Goal: Information Seeking & Learning: Learn about a topic

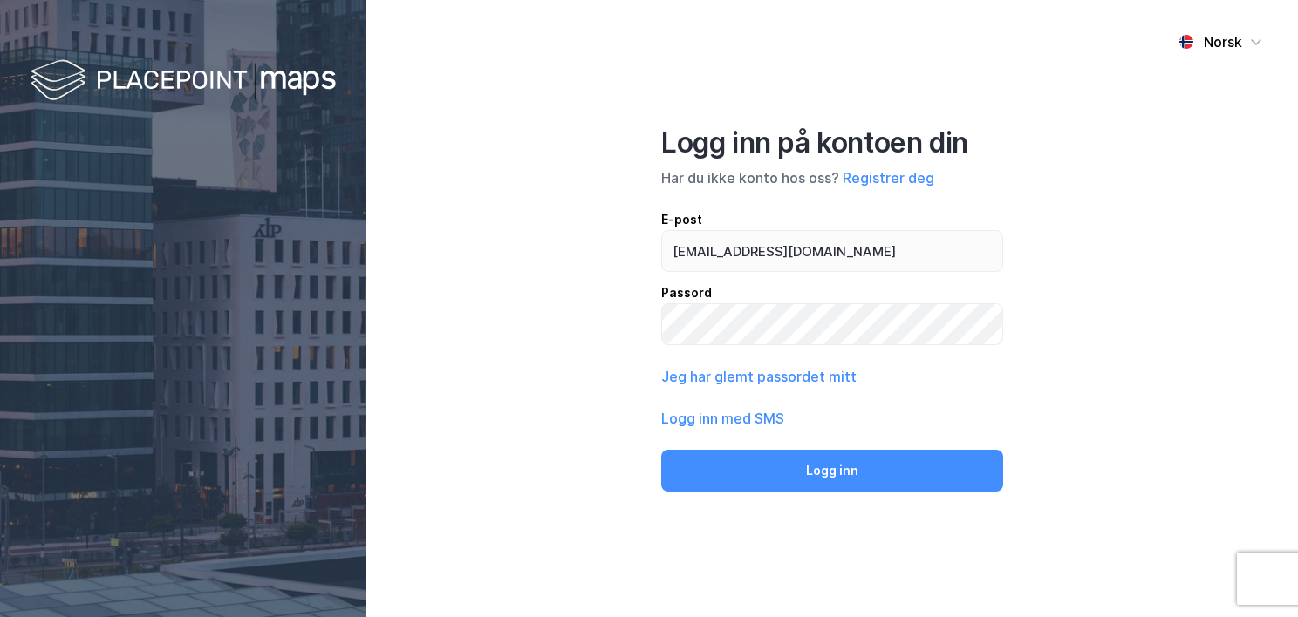
type input "[EMAIL_ADDRESS][DOMAIN_NAME]"
click at [661, 450] on button "Logg inn" at bounding box center [832, 471] width 342 height 42
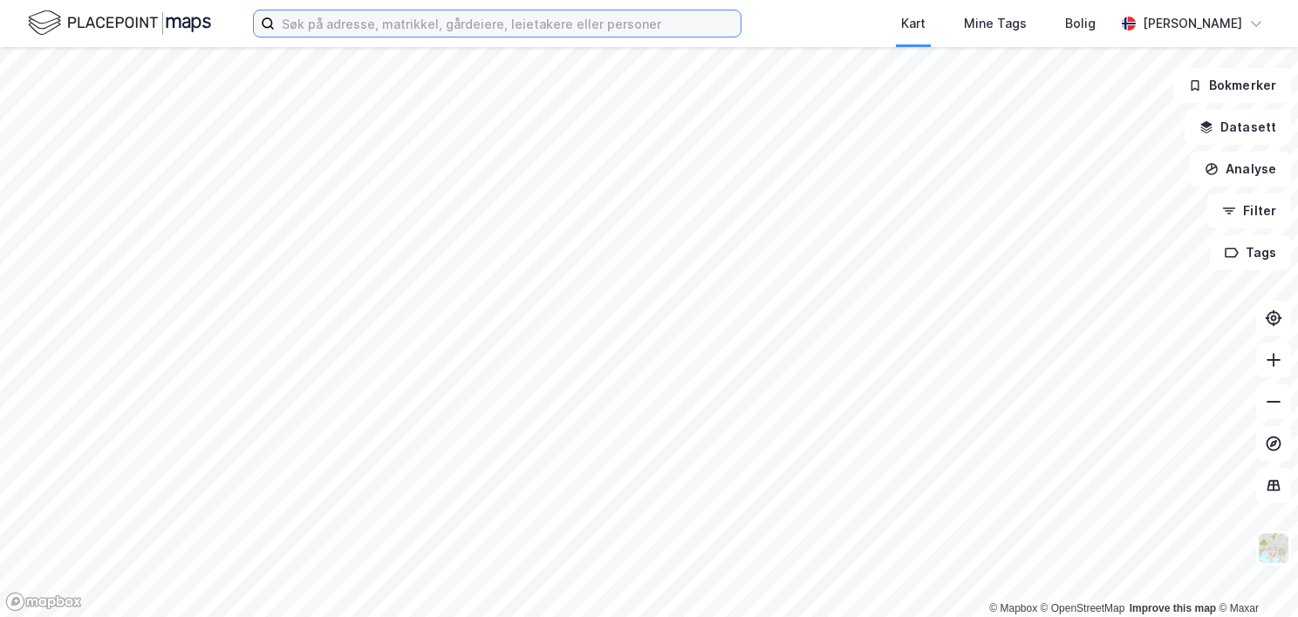
click at [352, 17] on input at bounding box center [508, 23] width 466 height 26
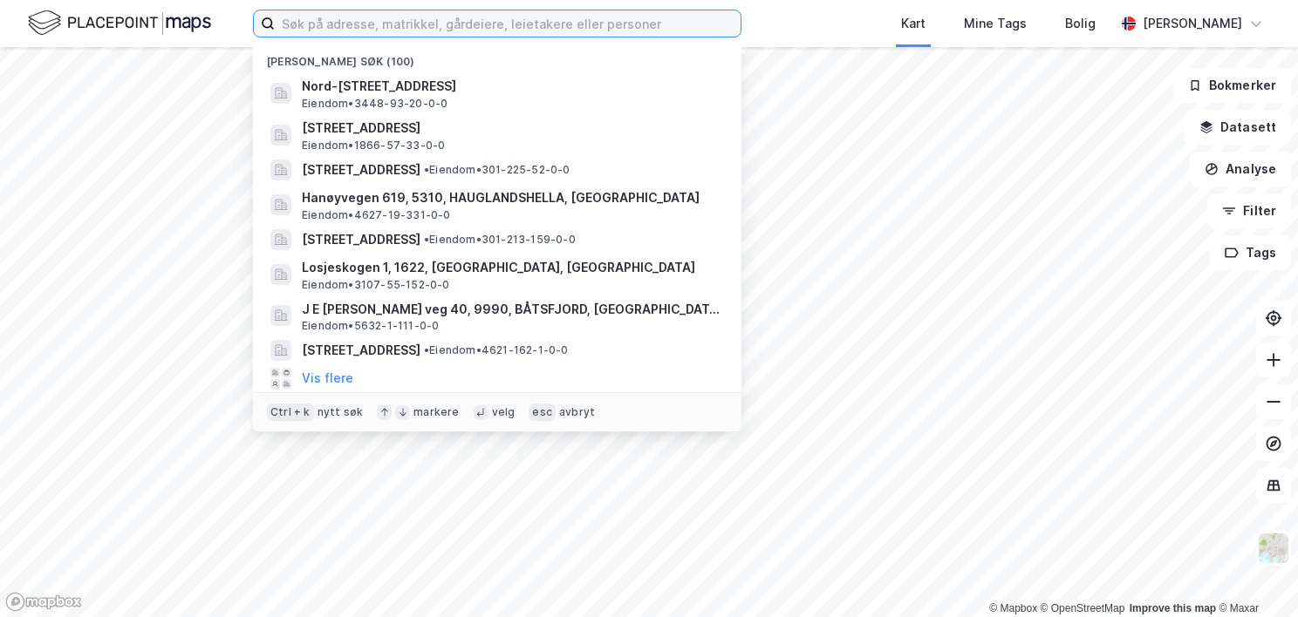
paste input "4228/60/8"
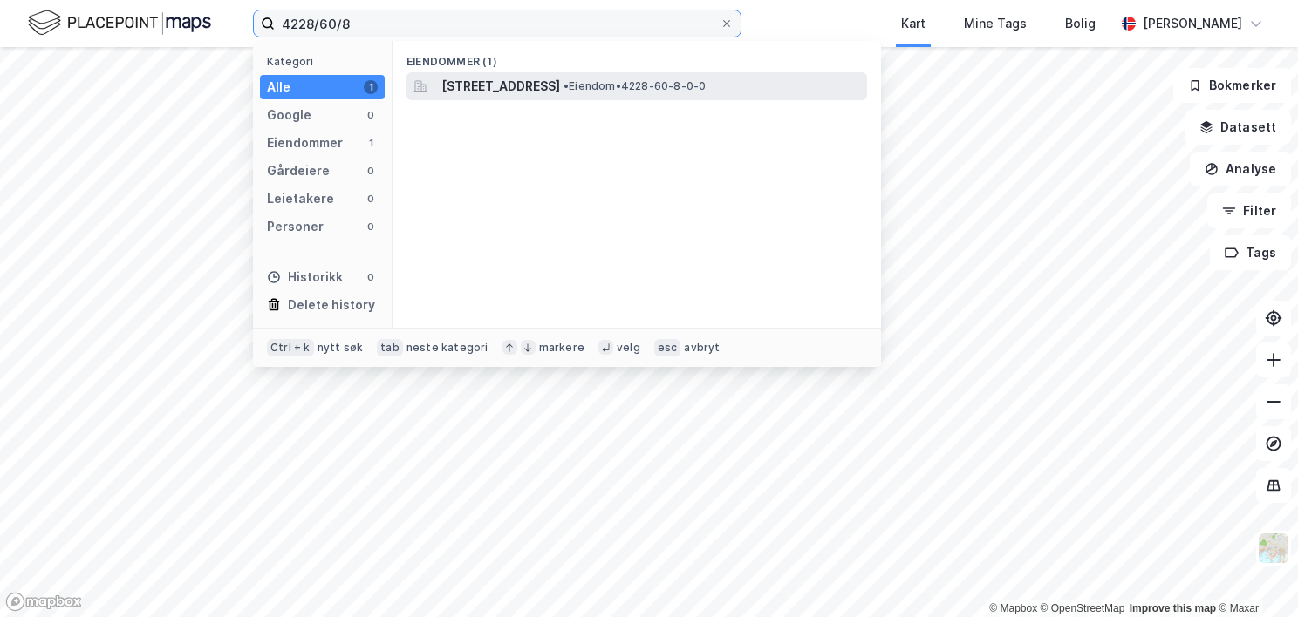
type input "4228/60/8"
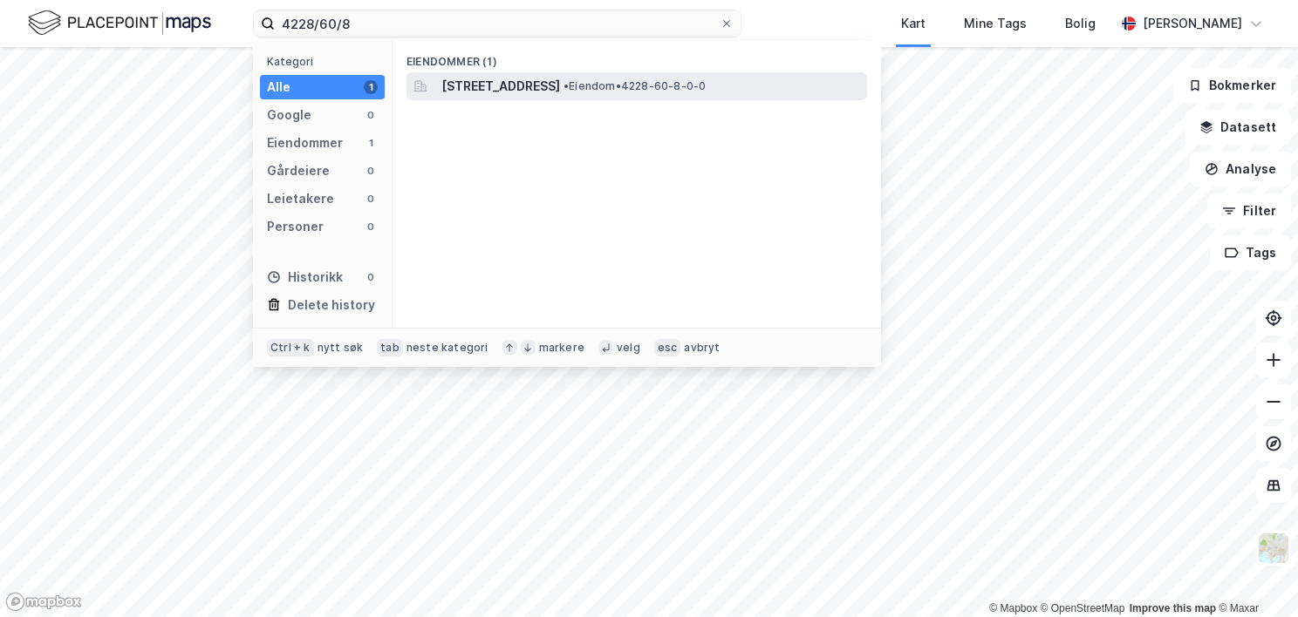
click at [491, 83] on span "[STREET_ADDRESS]" at bounding box center [500, 86] width 119 height 21
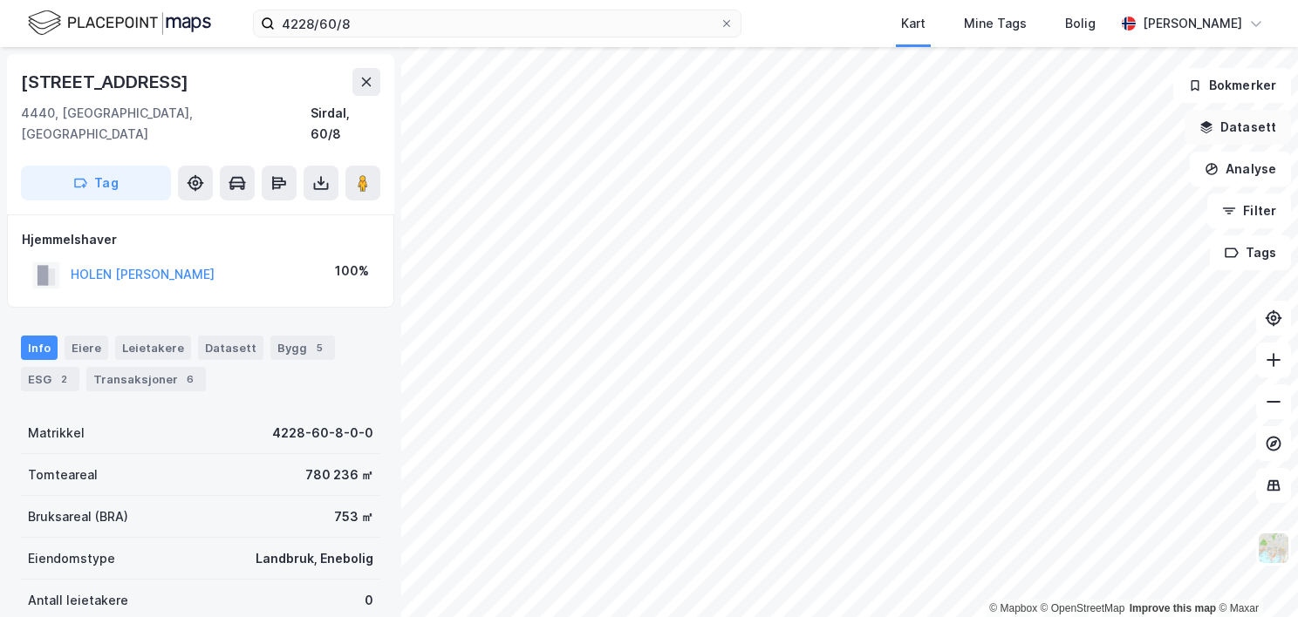
click at [1282, 126] on button "Datasett" at bounding box center [1237, 127] width 106 height 35
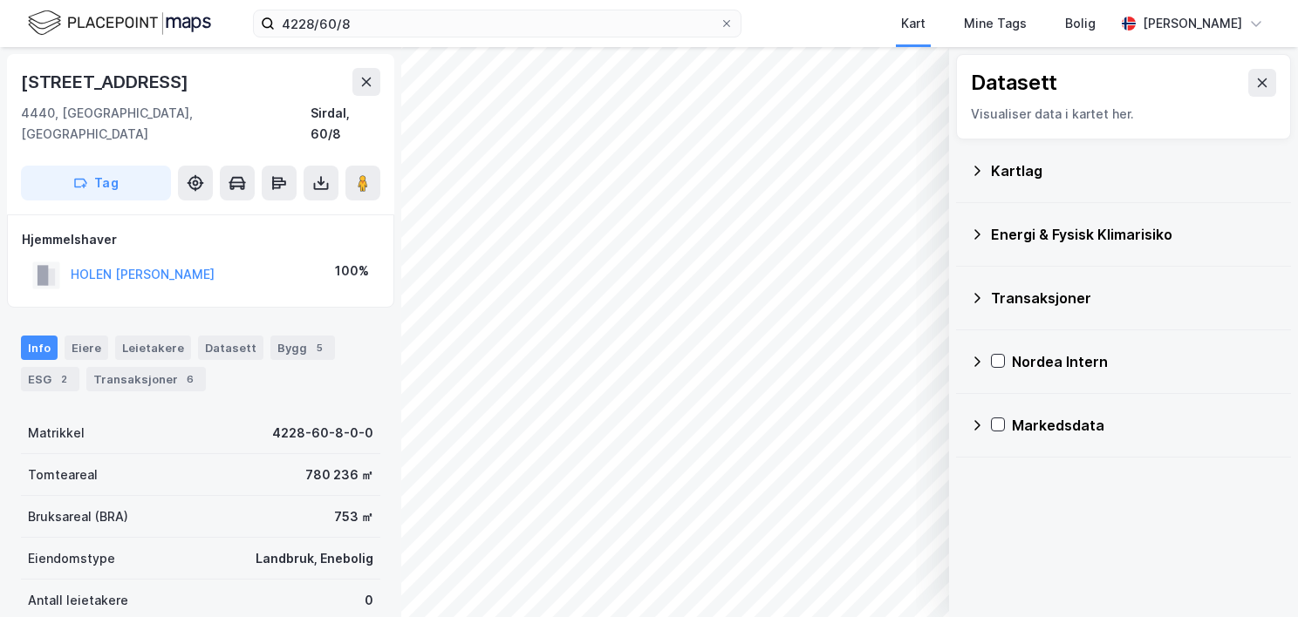
click at [1004, 174] on div "Kartlag" at bounding box center [1134, 170] width 286 height 21
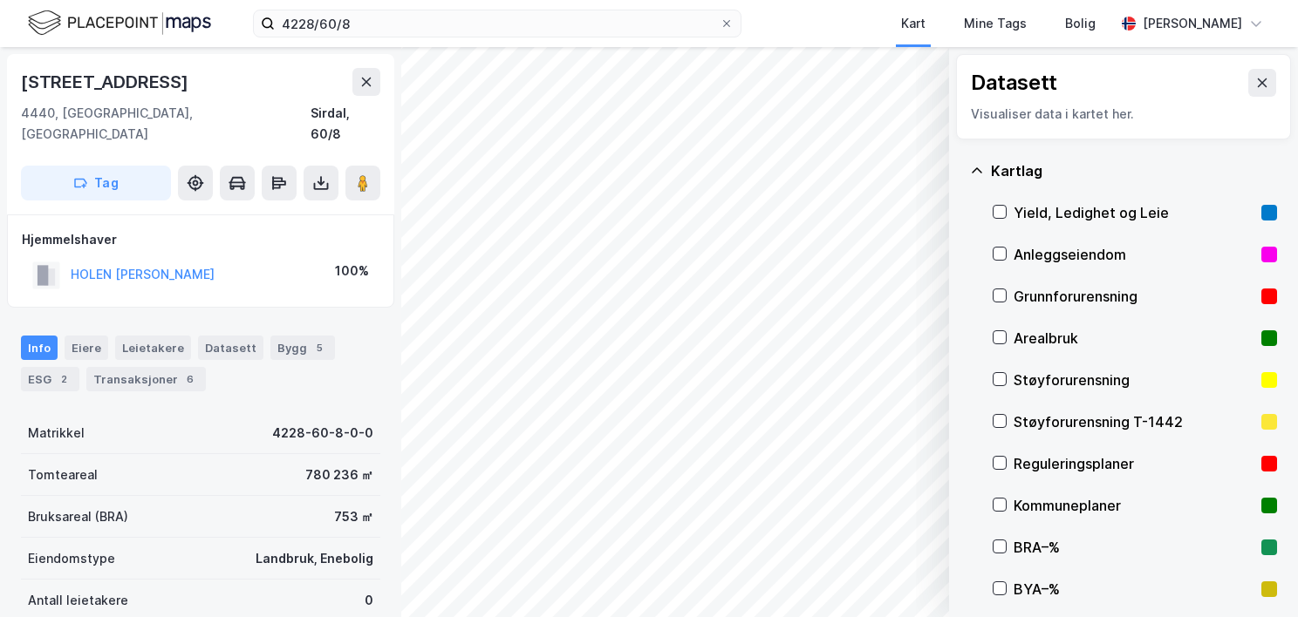
click at [1061, 301] on div "Grunnforurensning" at bounding box center [1133, 296] width 241 height 21
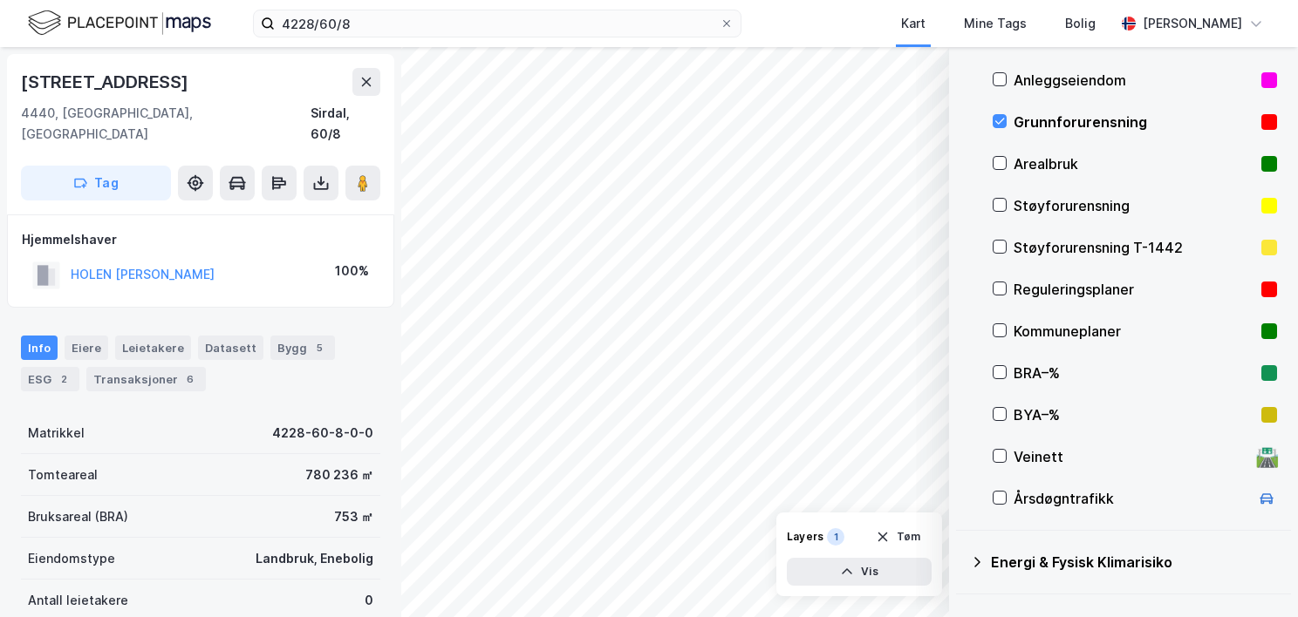
scroll to position [348, 0]
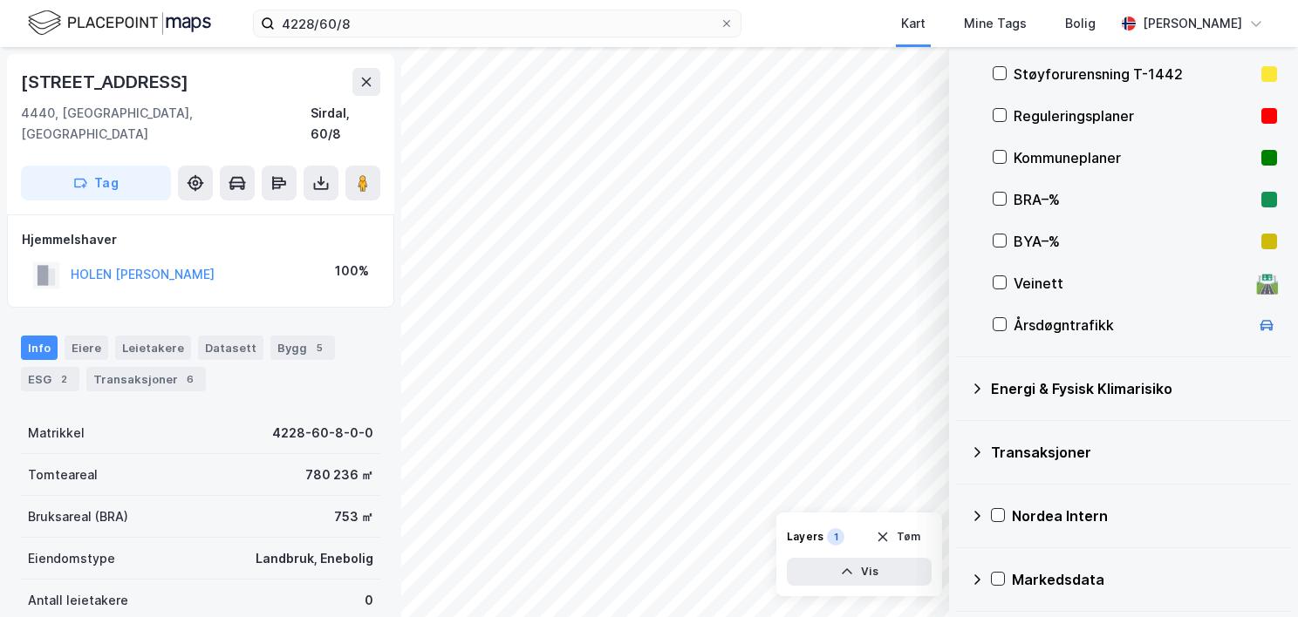
click at [976, 389] on icon at bounding box center [977, 389] width 14 height 14
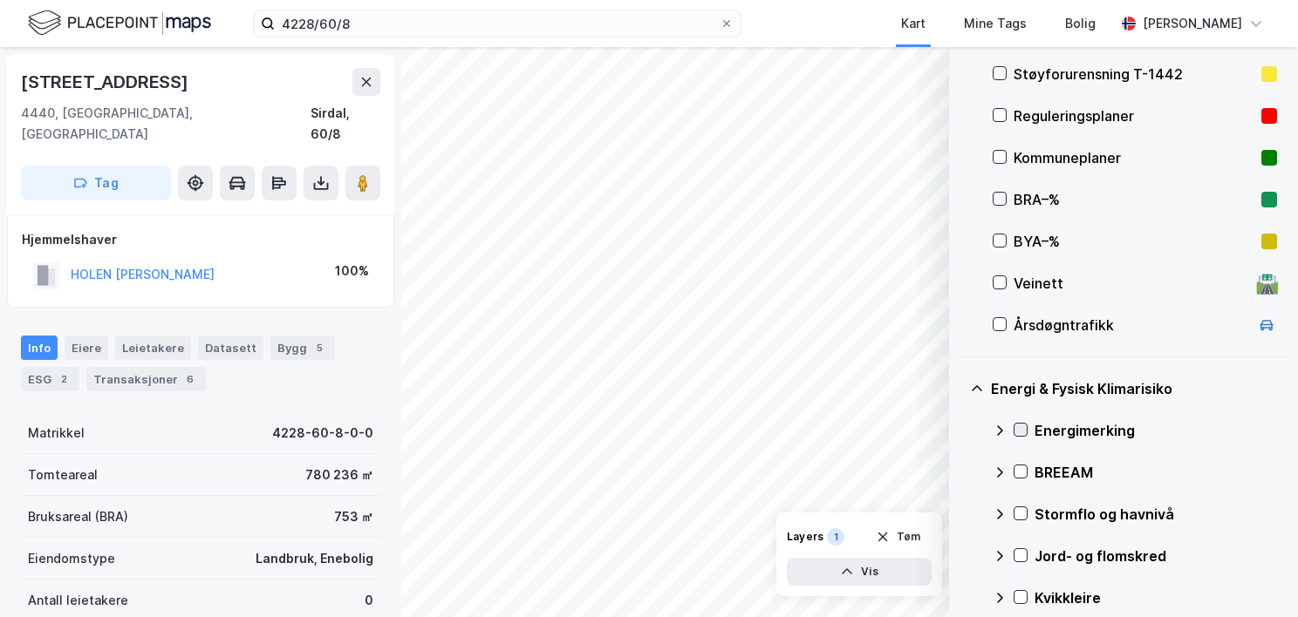
click at [1019, 426] on icon at bounding box center [1020, 430] width 12 height 12
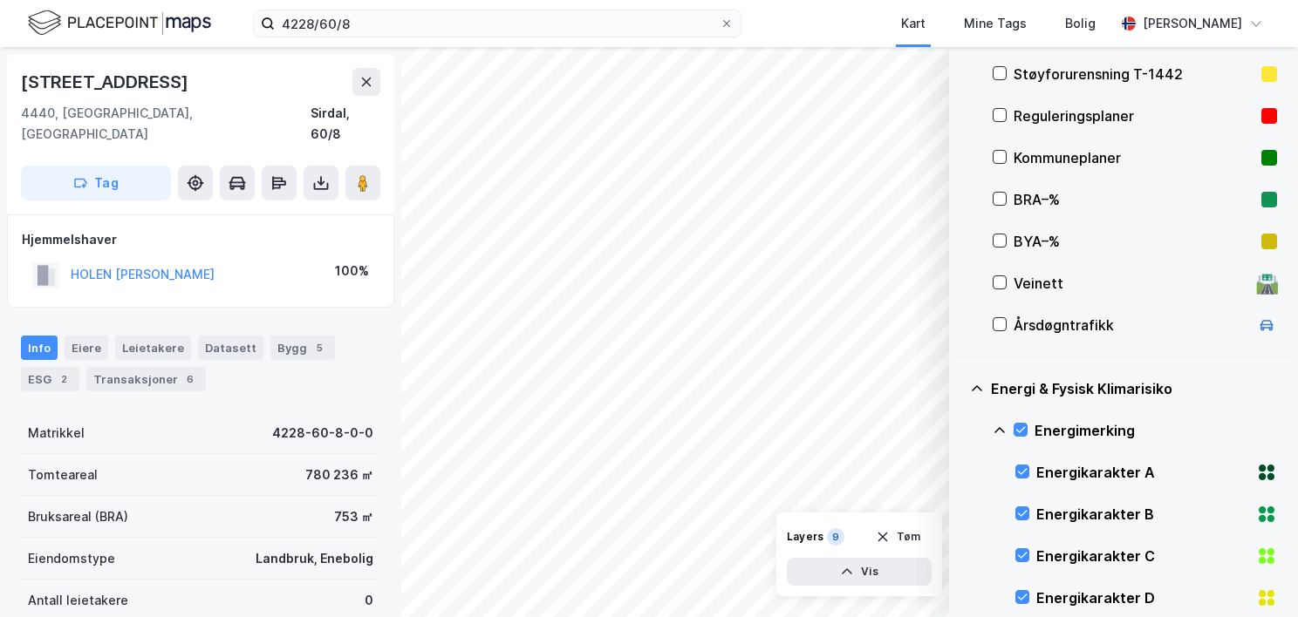
click at [999, 426] on icon at bounding box center [1000, 431] width 14 height 14
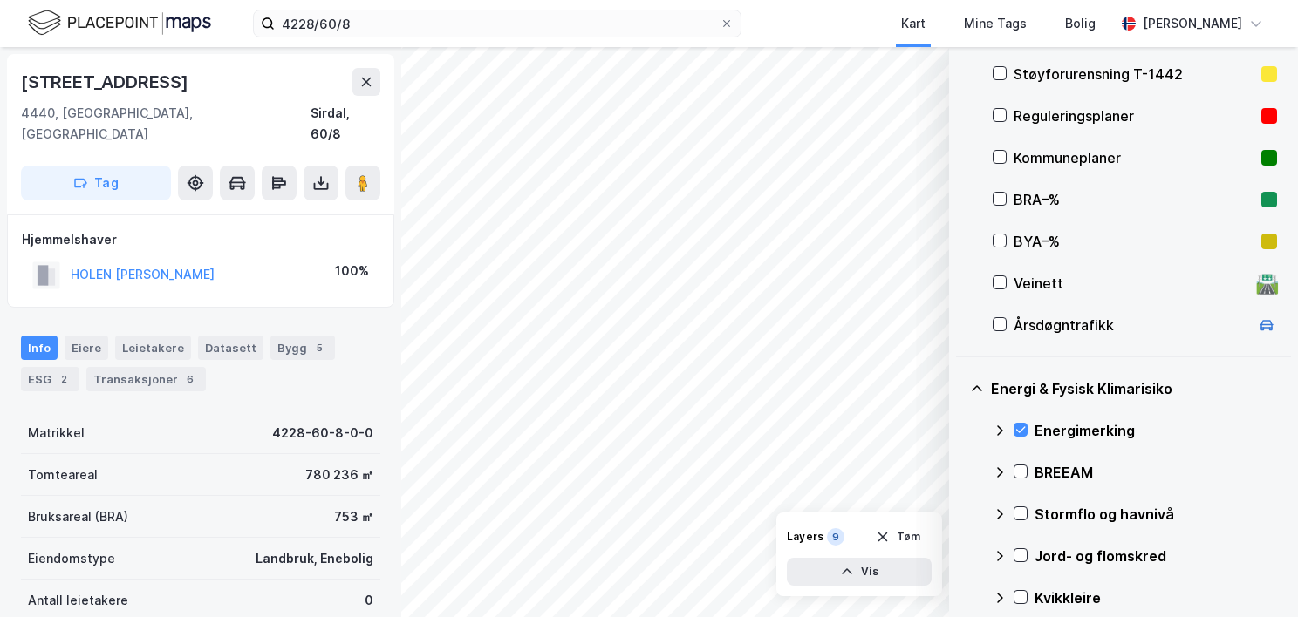
scroll to position [599, 0]
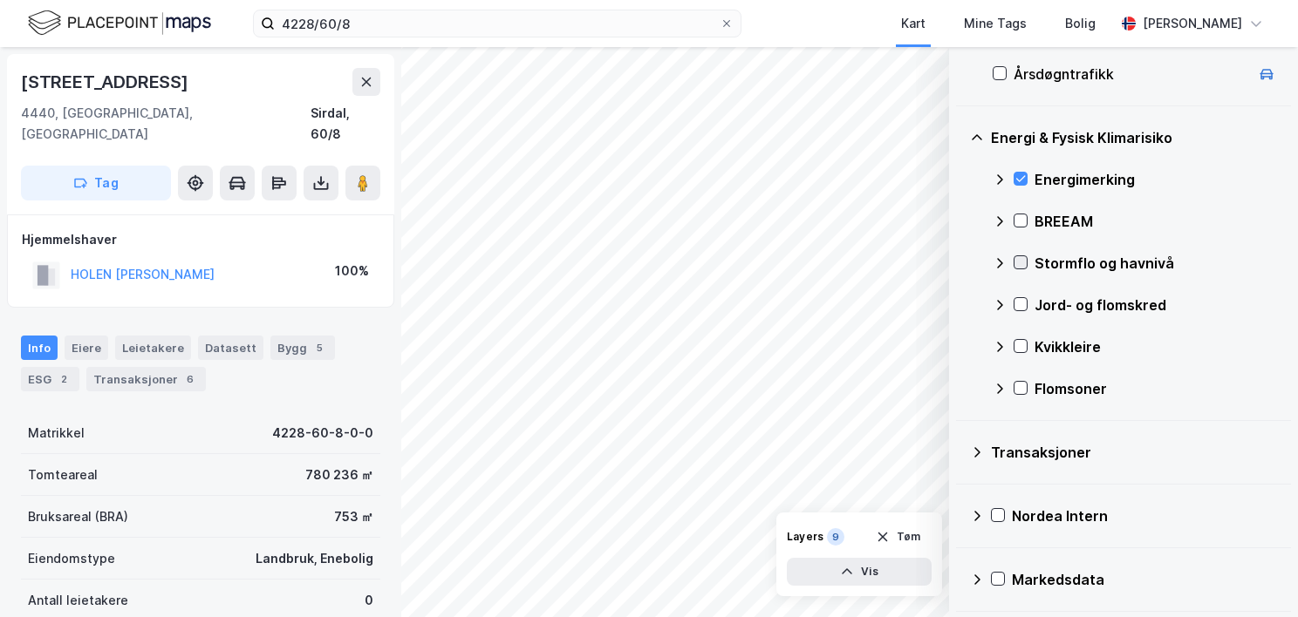
click at [1024, 260] on icon at bounding box center [1021, 263] width 10 height 6
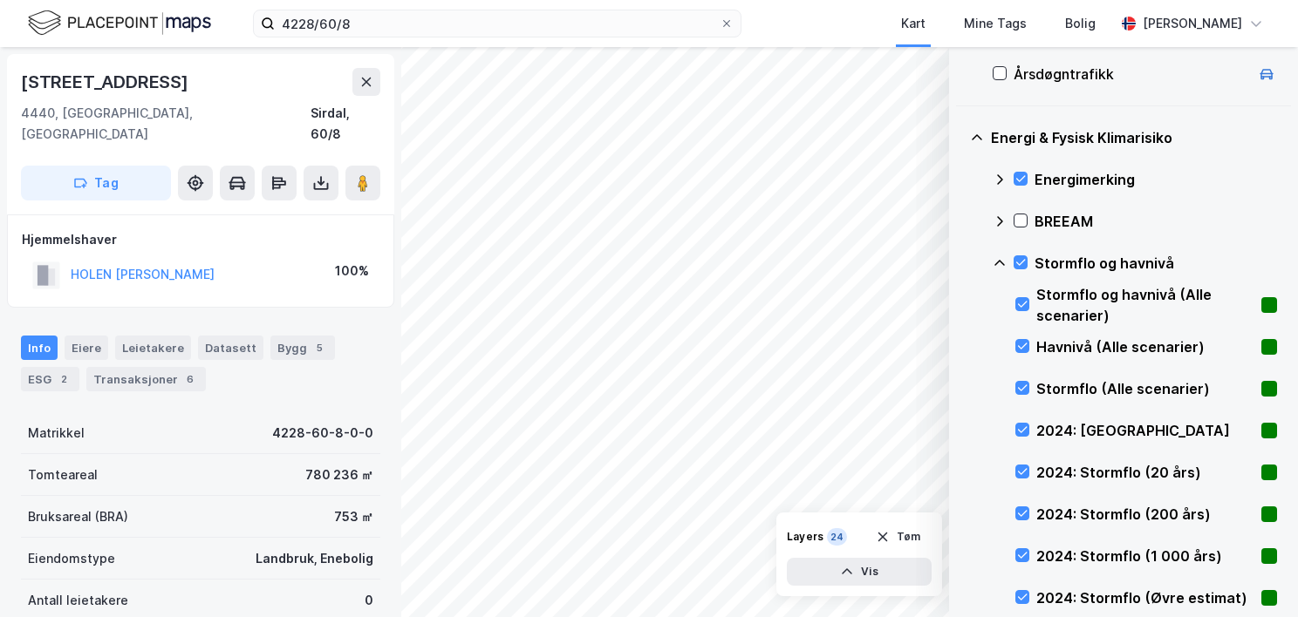
click at [1000, 258] on icon at bounding box center [1000, 263] width 14 height 14
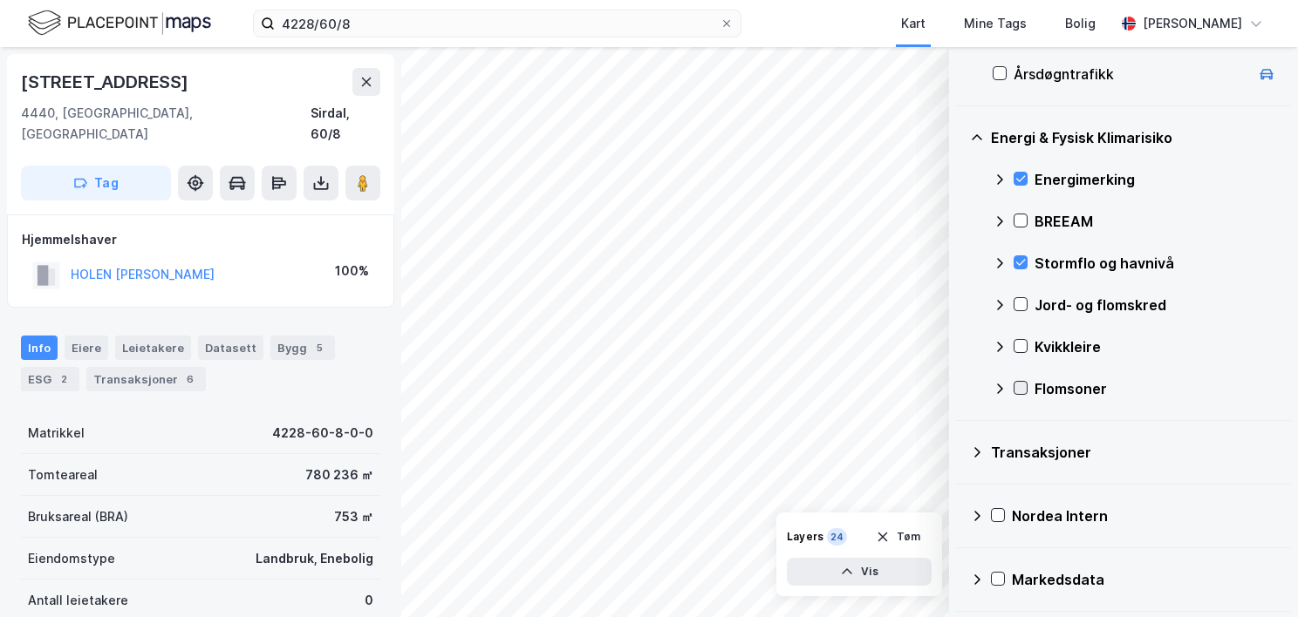
click at [1024, 384] on icon at bounding box center [1020, 388] width 12 height 12
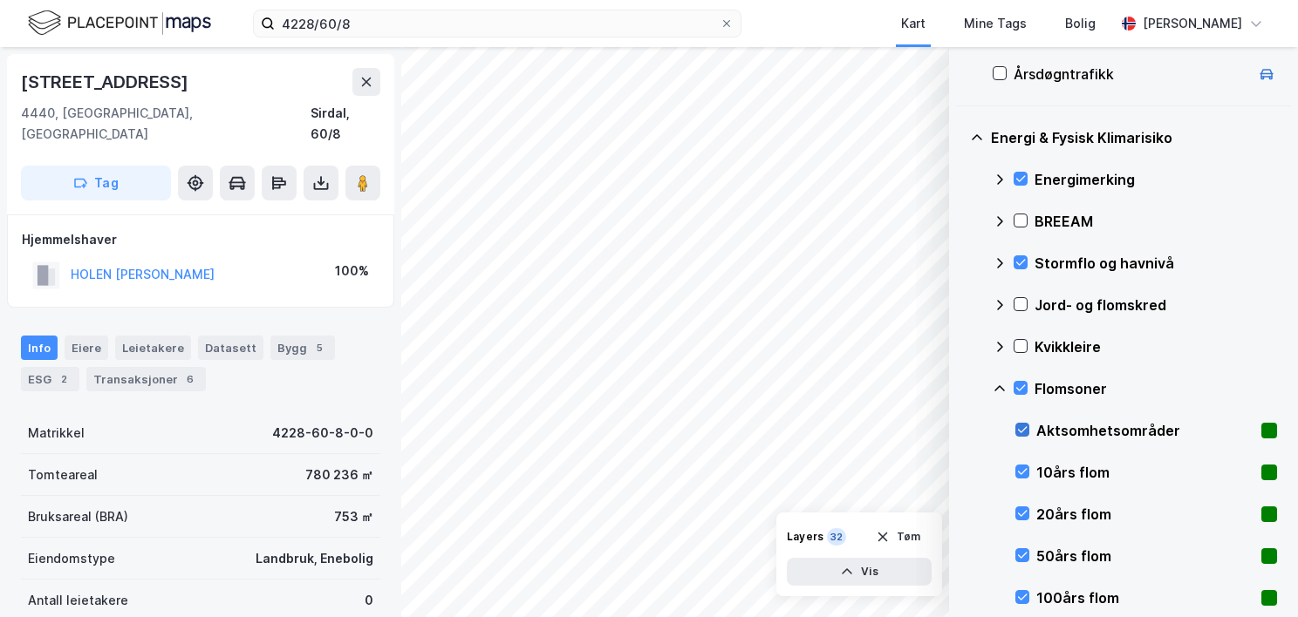
click at [1027, 427] on icon at bounding box center [1022, 430] width 12 height 12
click at [1026, 427] on icon at bounding box center [1022, 430] width 12 height 12
click at [1018, 387] on icon at bounding box center [1020, 388] width 12 height 12
click at [1021, 342] on icon at bounding box center [1020, 346] width 12 height 12
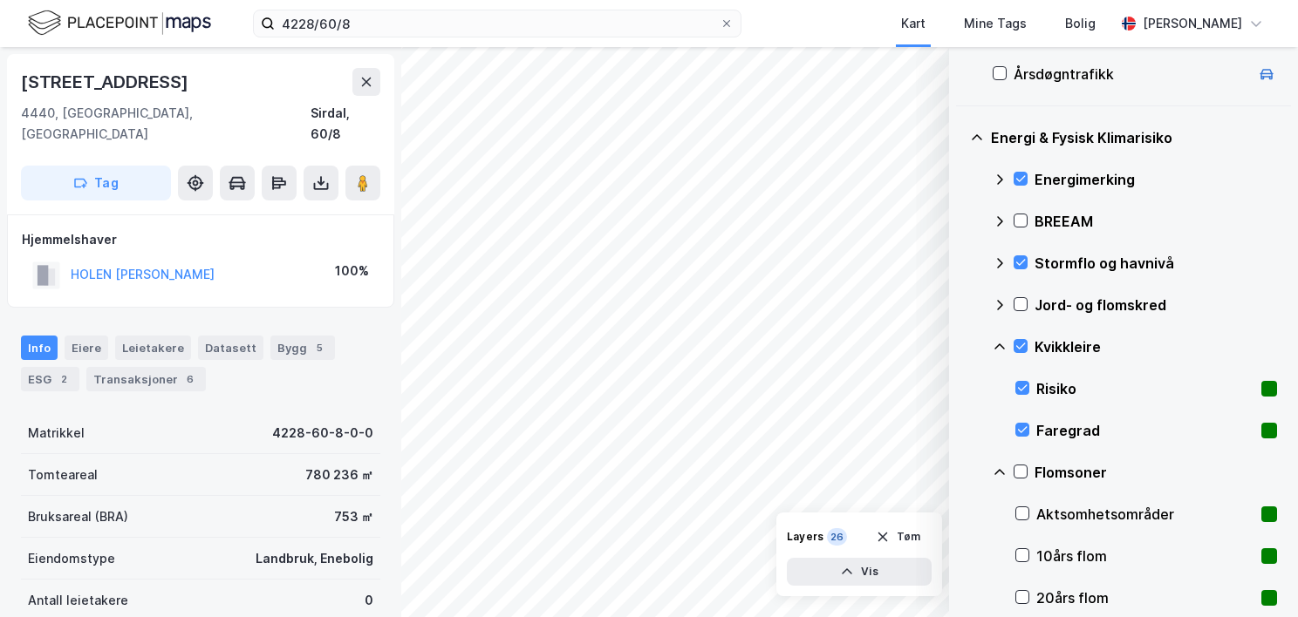
click at [1002, 340] on icon at bounding box center [1000, 347] width 14 height 14
click at [1021, 300] on icon at bounding box center [1020, 304] width 12 height 12
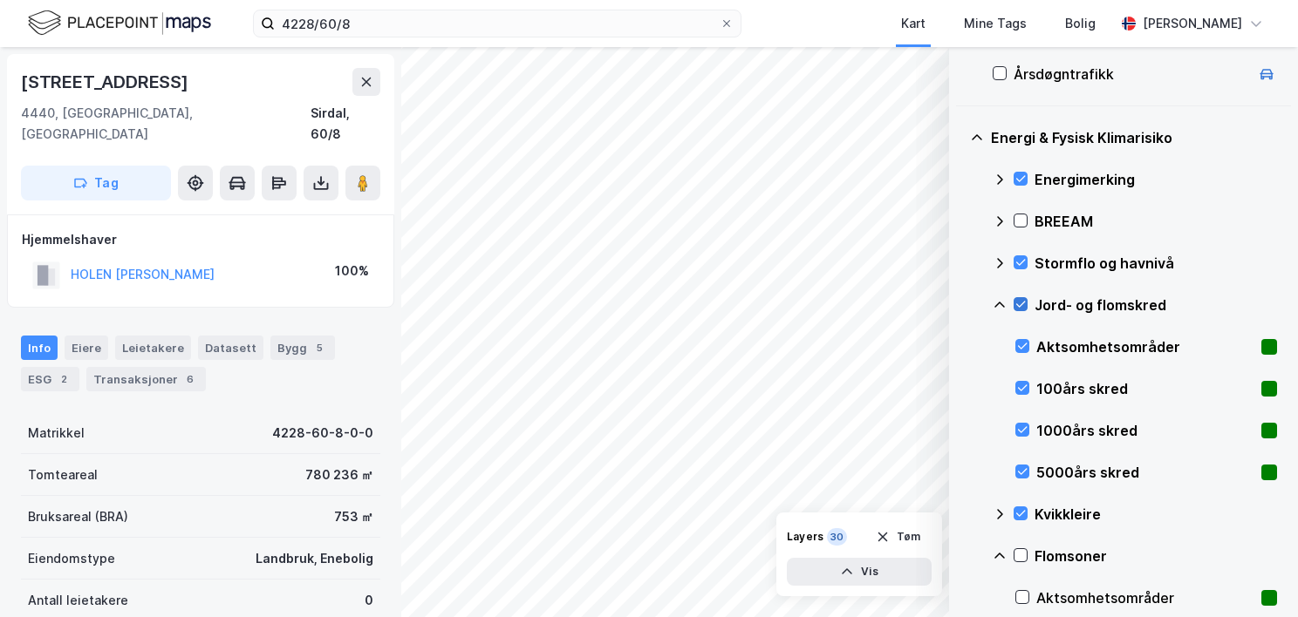
click at [1021, 306] on icon at bounding box center [1020, 304] width 12 height 12
click at [1020, 466] on icon at bounding box center [1022, 472] width 12 height 12
click at [1021, 474] on icon at bounding box center [1022, 472] width 12 height 12
click at [1019, 383] on icon at bounding box center [1022, 388] width 12 height 12
click at [1025, 426] on icon at bounding box center [1022, 430] width 12 height 12
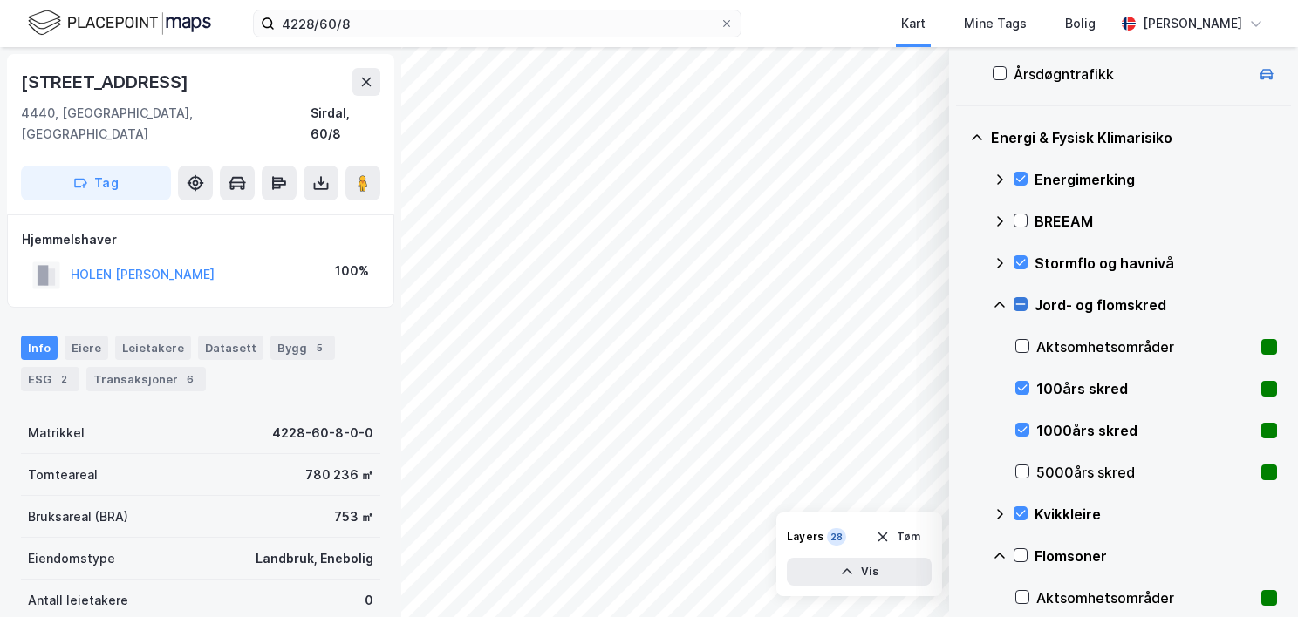
click at [1018, 298] on icon at bounding box center [1020, 304] width 12 height 12
click at [1000, 304] on icon at bounding box center [999, 305] width 10 height 6
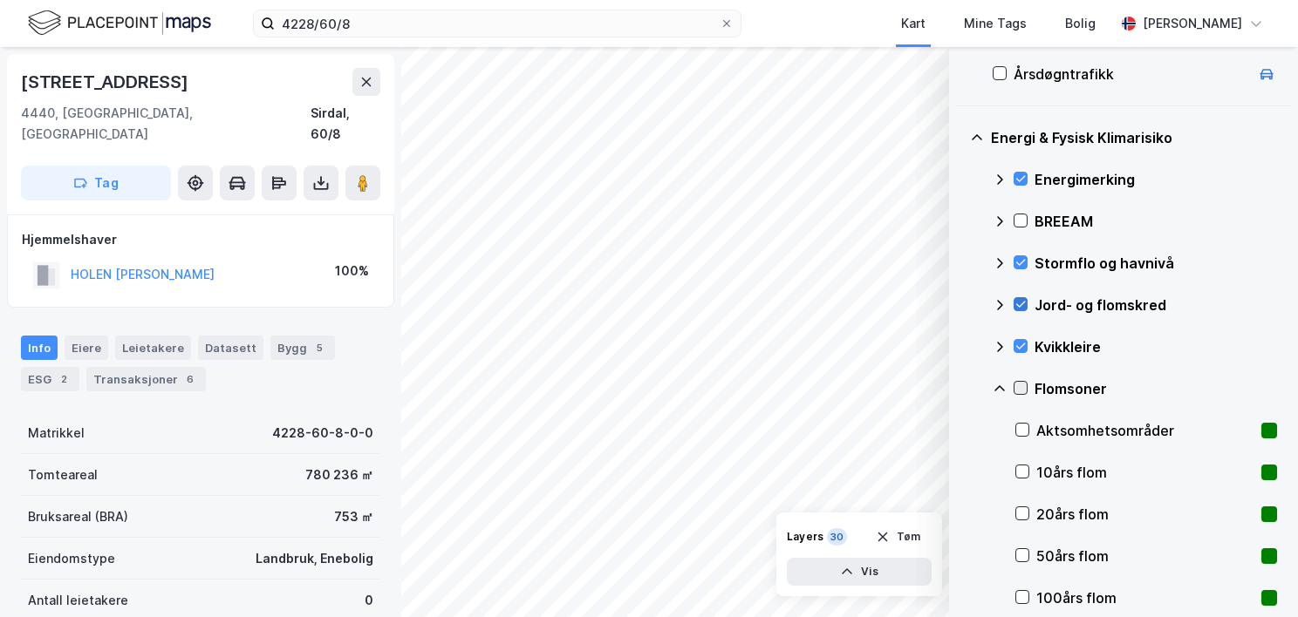
click at [1019, 384] on icon at bounding box center [1020, 388] width 12 height 12
click at [999, 383] on icon at bounding box center [1000, 389] width 14 height 14
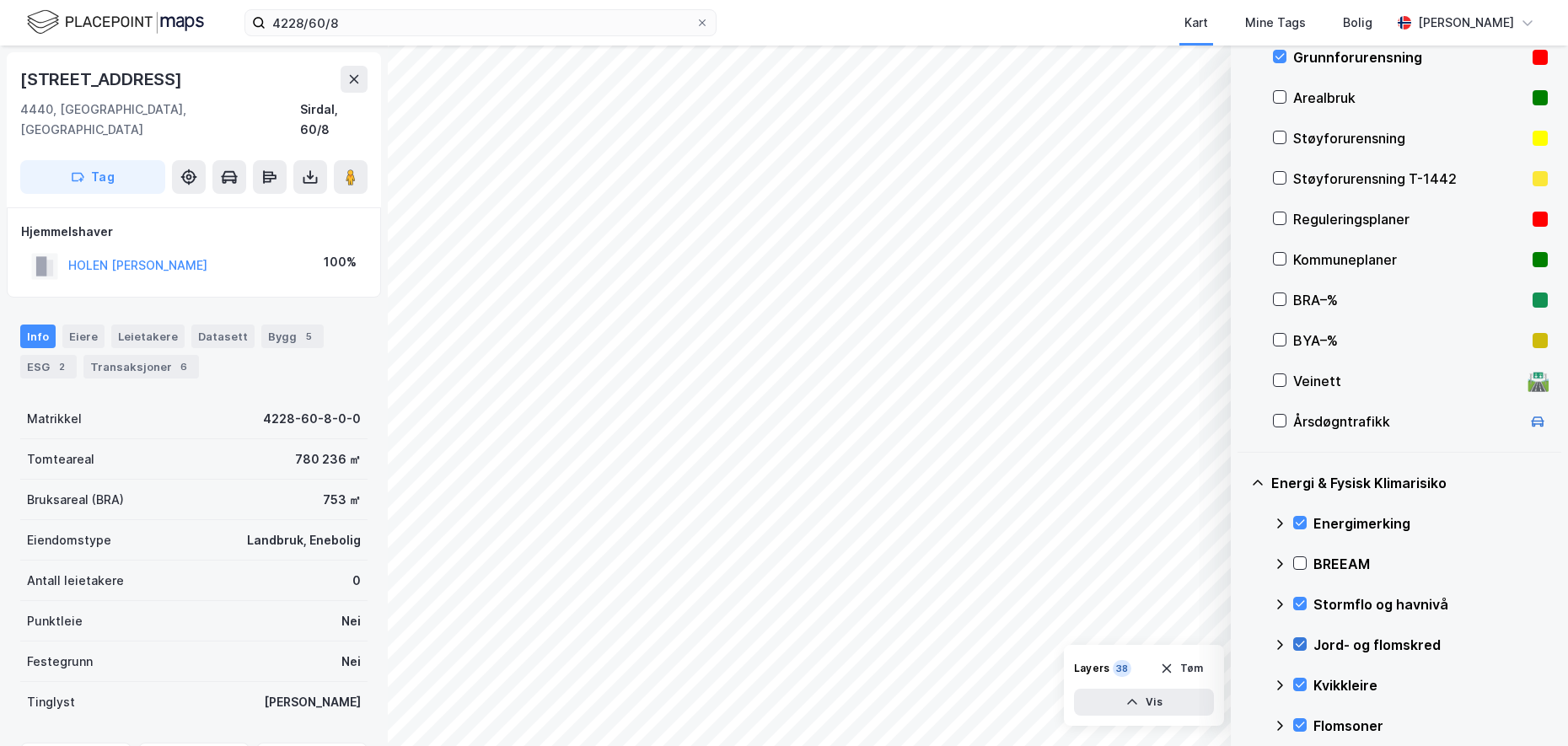
scroll to position [219, 0]
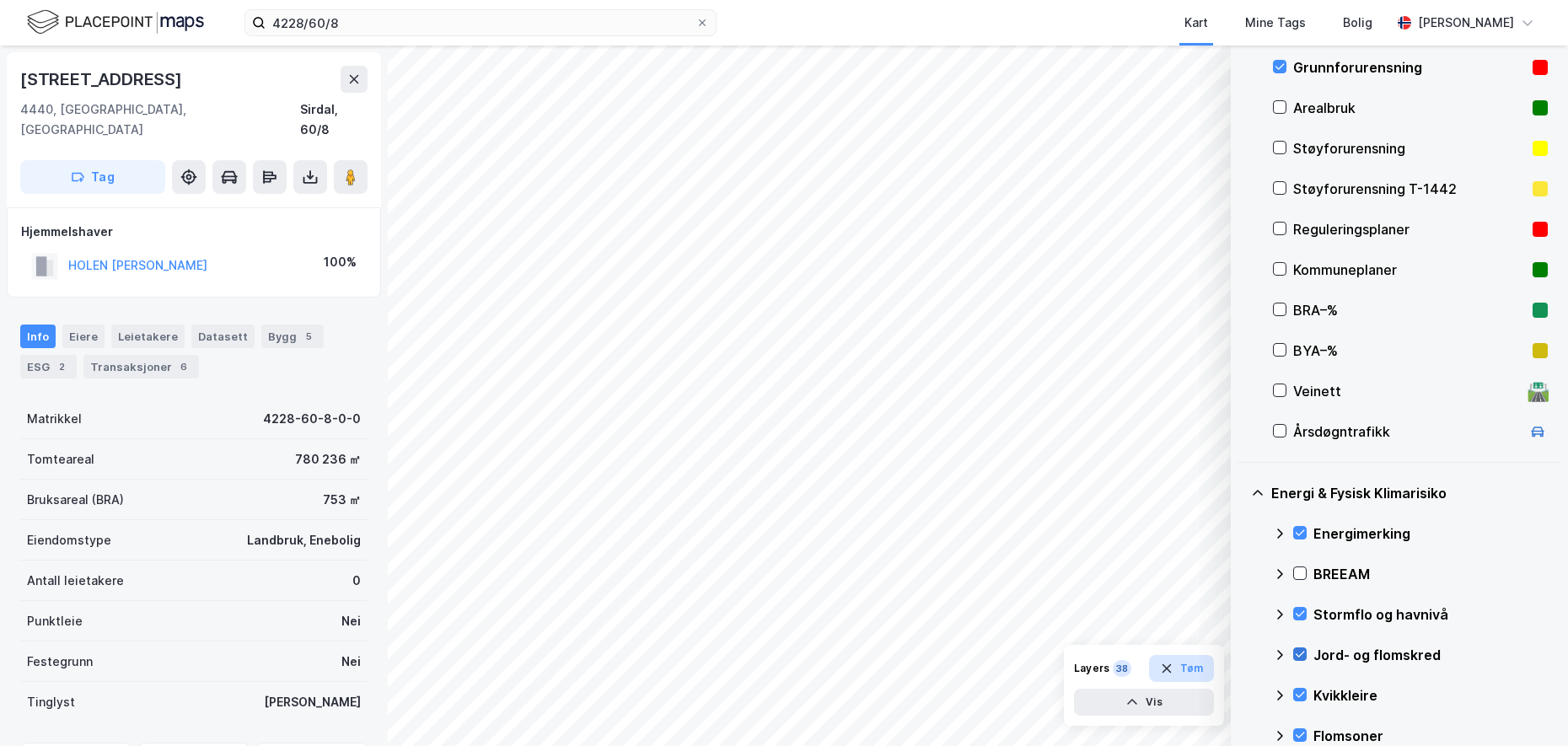
click at [1177, 596] on button "Tøm" at bounding box center [1181, 669] width 65 height 27
